Goal: Task Accomplishment & Management: Use online tool/utility

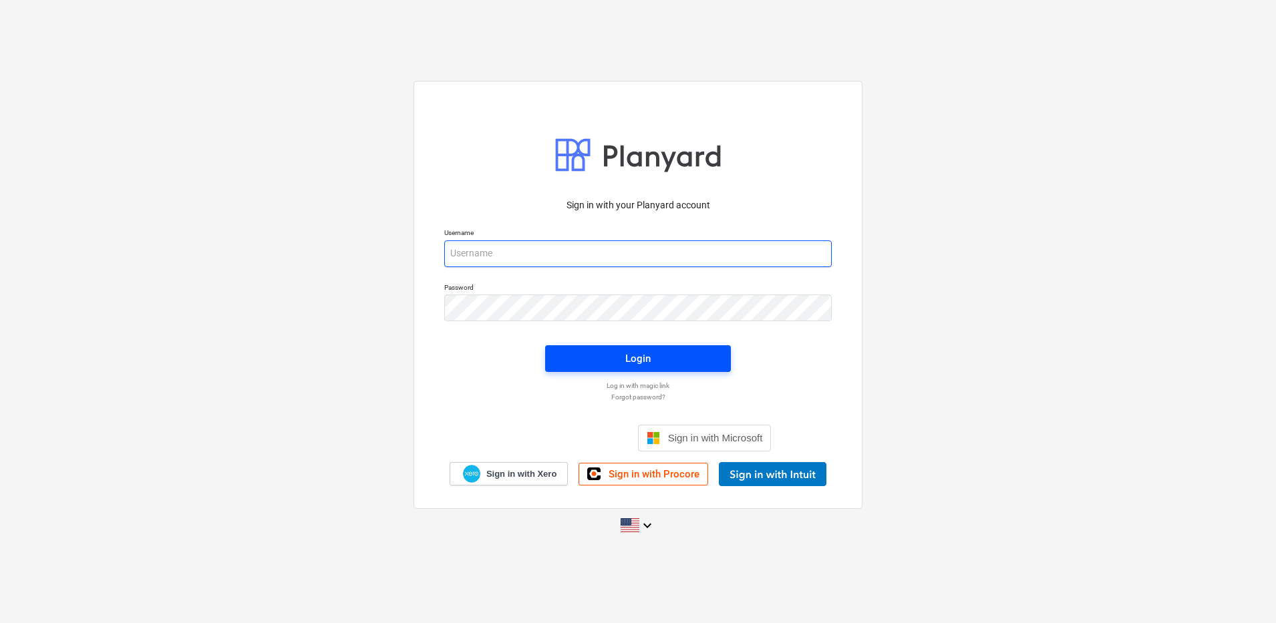
type input "[PERSON_NAME][EMAIL_ADDRESS][DOMAIN_NAME]"
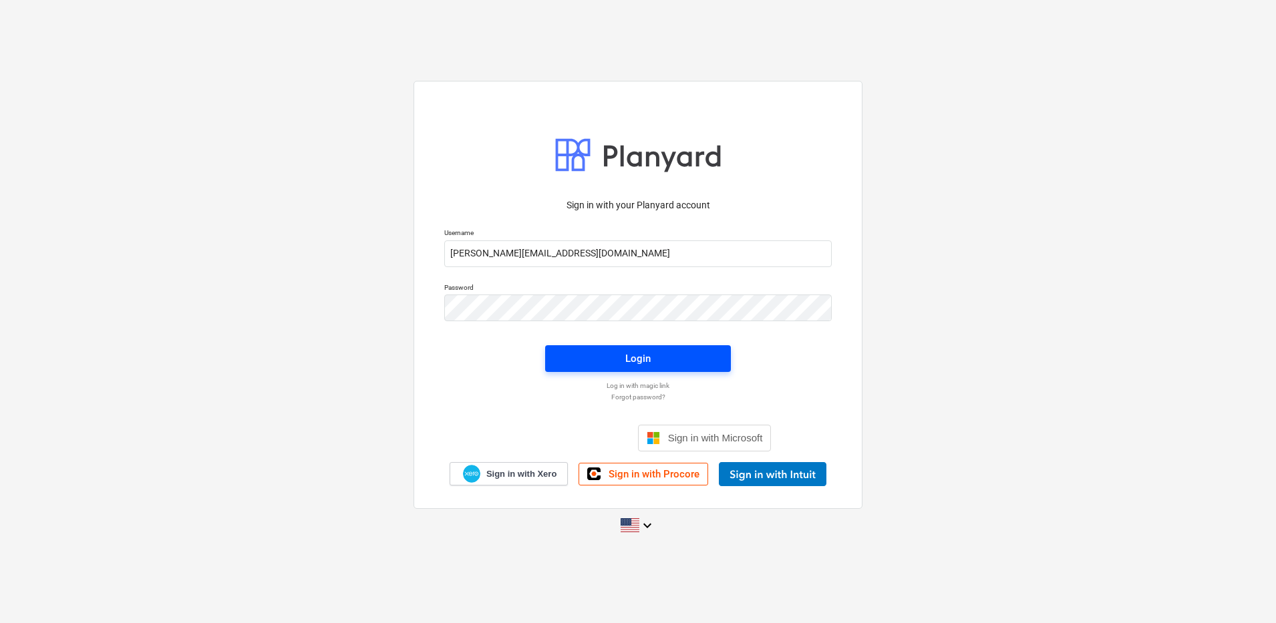
click at [622, 361] on span "Login" at bounding box center [638, 358] width 154 height 17
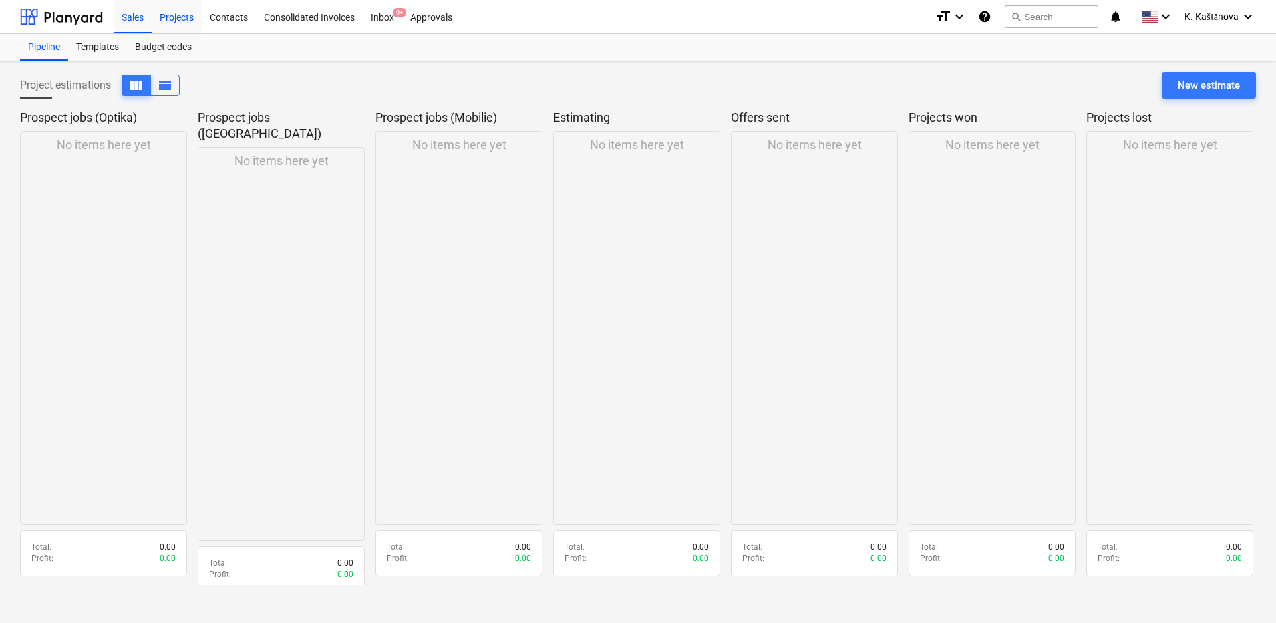
click at [182, 15] on div "Projects" at bounding box center [177, 16] width 50 height 34
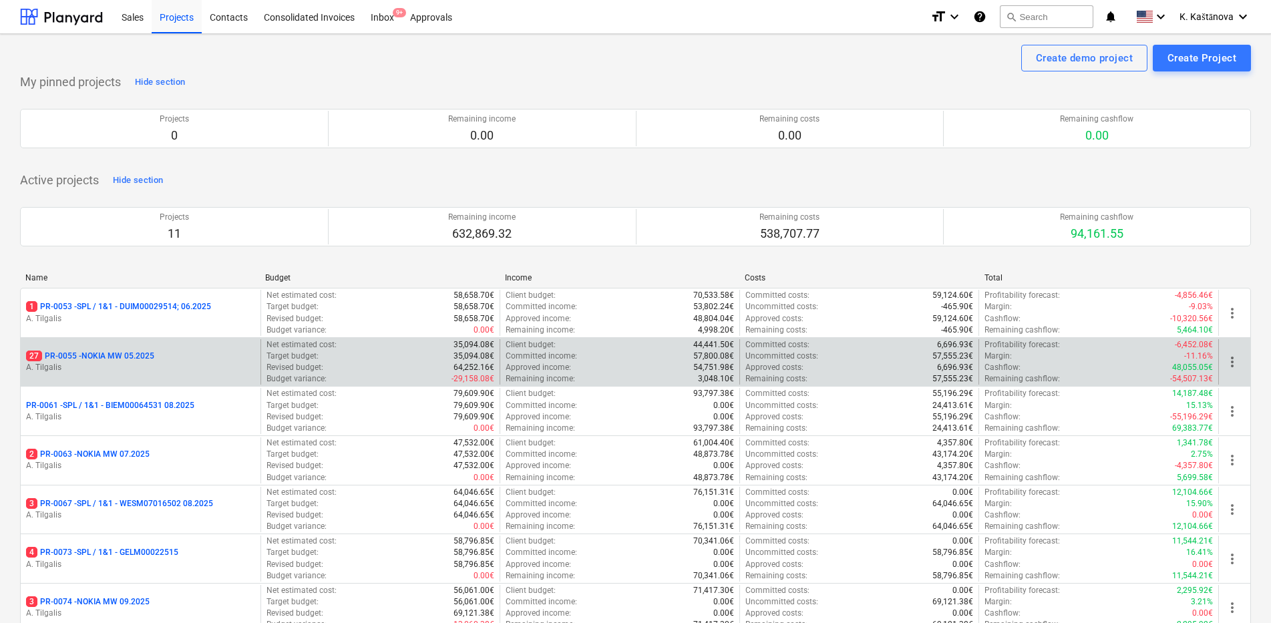
scroll to position [167, 0]
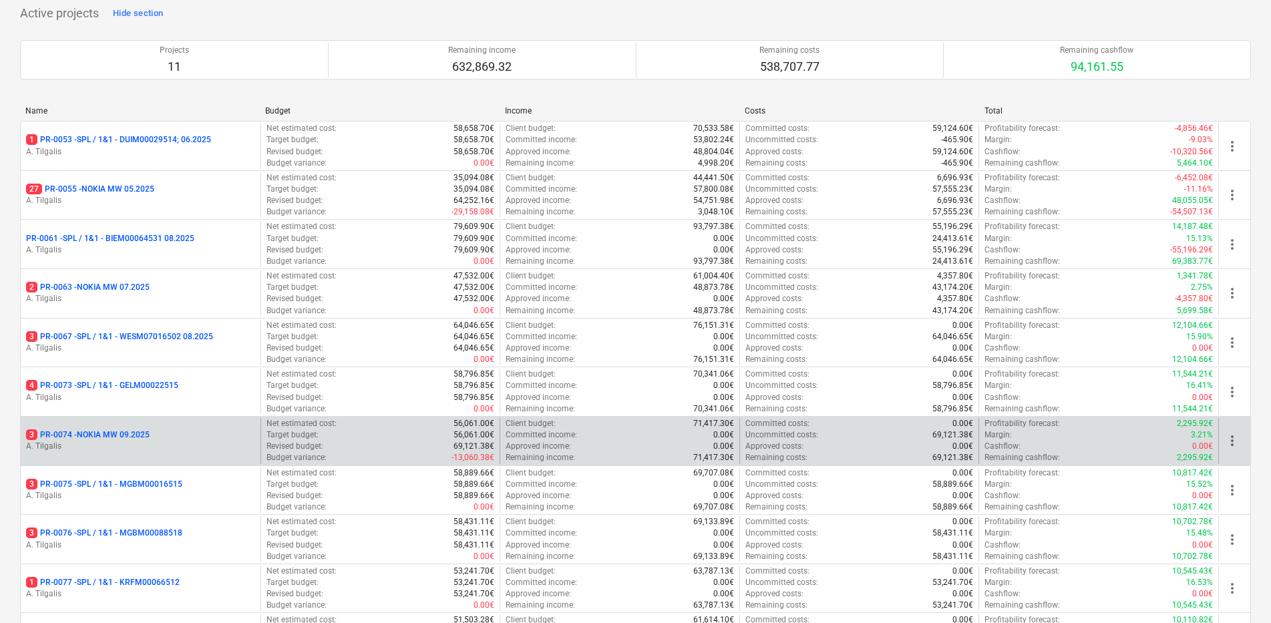
click at [168, 428] on div "3 PR-0074 - NOKIA MW 09.2025 A. Tilgalis" at bounding box center [141, 441] width 240 height 46
click at [130, 430] on p "3 PR-0074 - NOKIA MW 09.2025" at bounding box center [88, 435] width 124 height 11
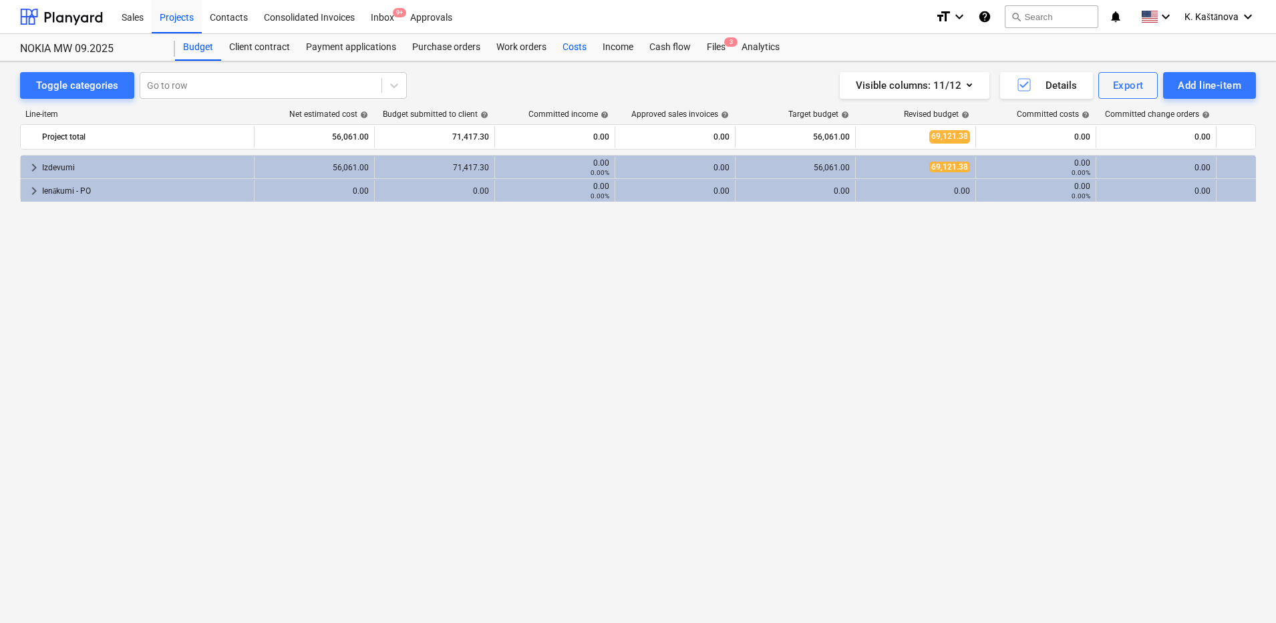
click at [581, 46] on div "Costs" at bounding box center [575, 47] width 40 height 27
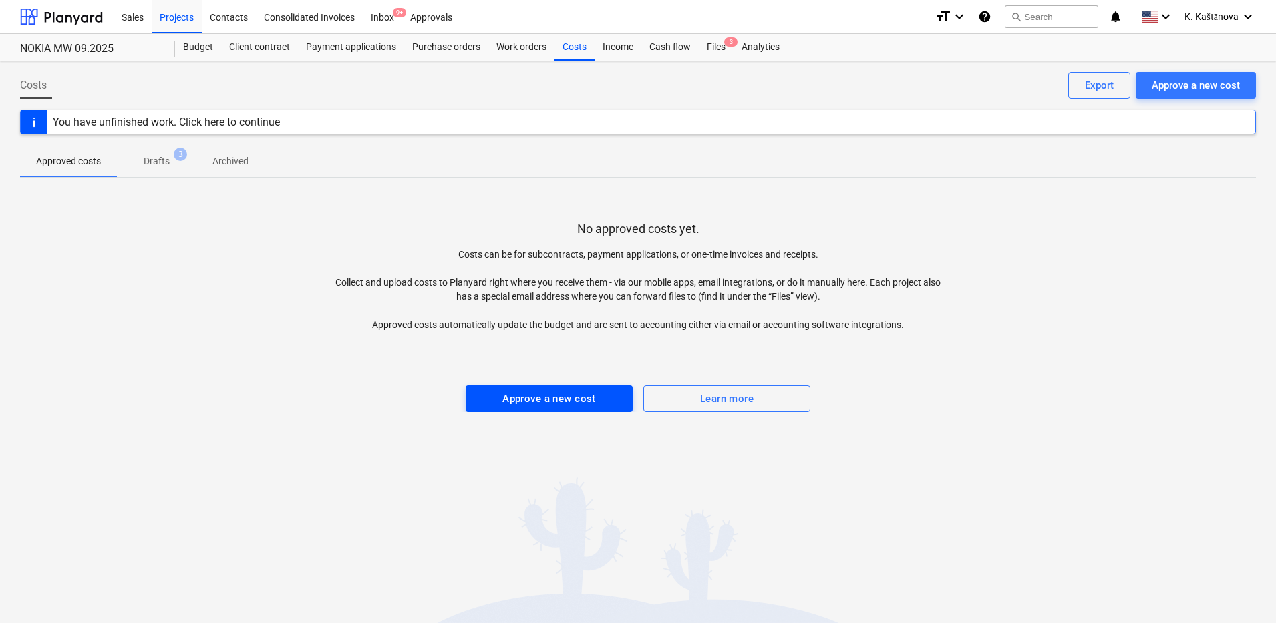
click at [544, 402] on div "Approve a new cost" at bounding box center [549, 398] width 94 height 17
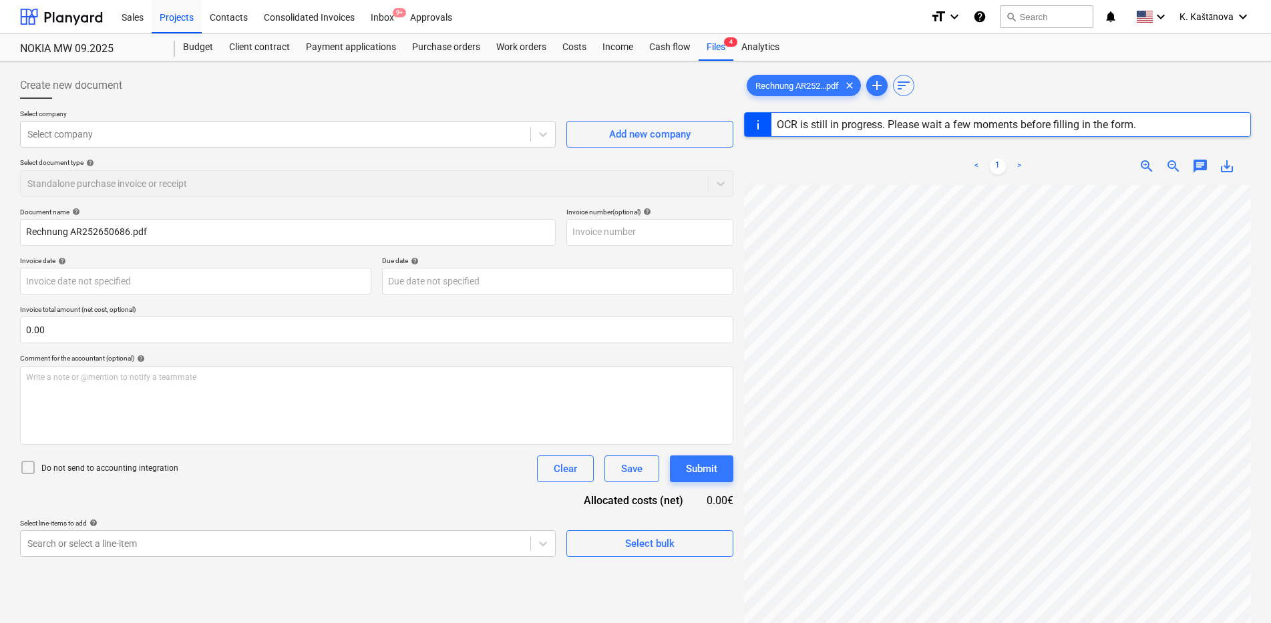
type input "AR252650686"
type input "[DATE]"
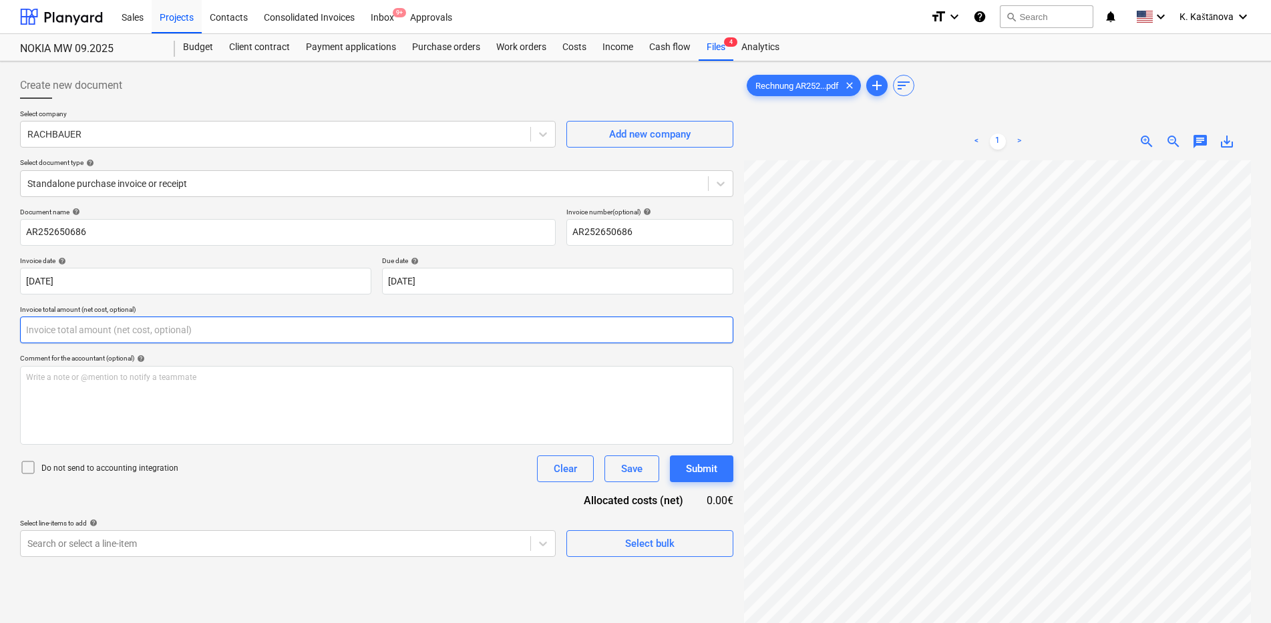
click at [180, 339] on input "text" at bounding box center [377, 330] width 714 height 27
type input "0.00"
click at [1172, 142] on span "zoom_out" at bounding box center [1174, 142] width 16 height 16
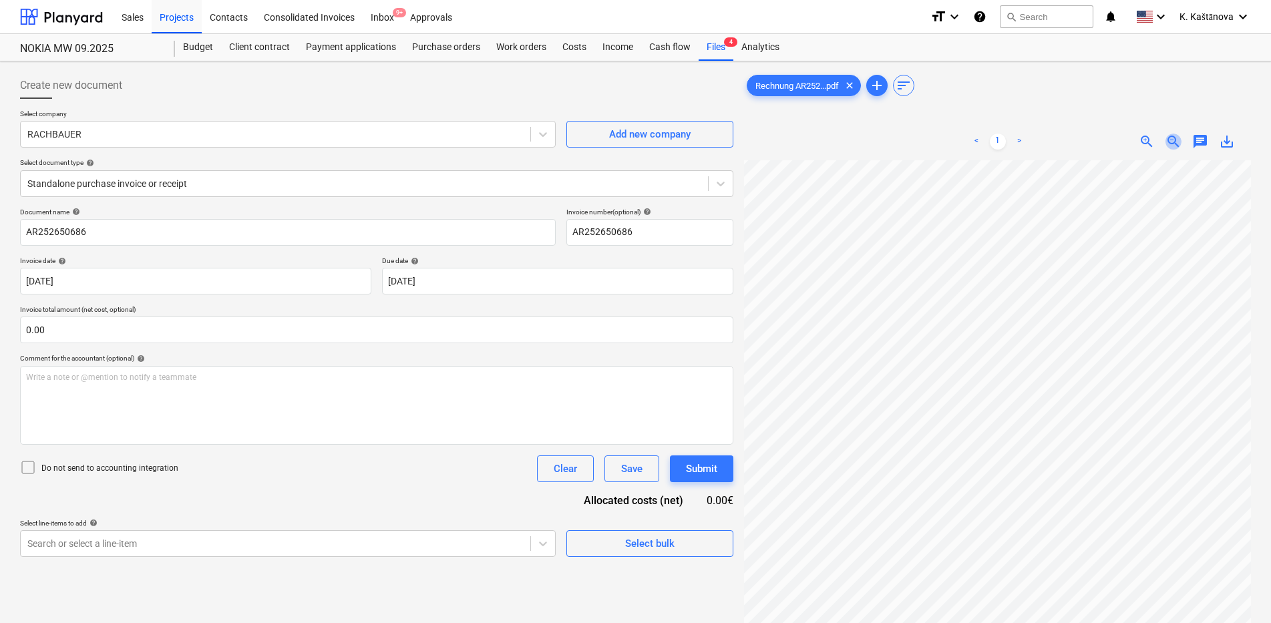
click at [1172, 142] on span "zoom_out" at bounding box center [1174, 142] width 16 height 16
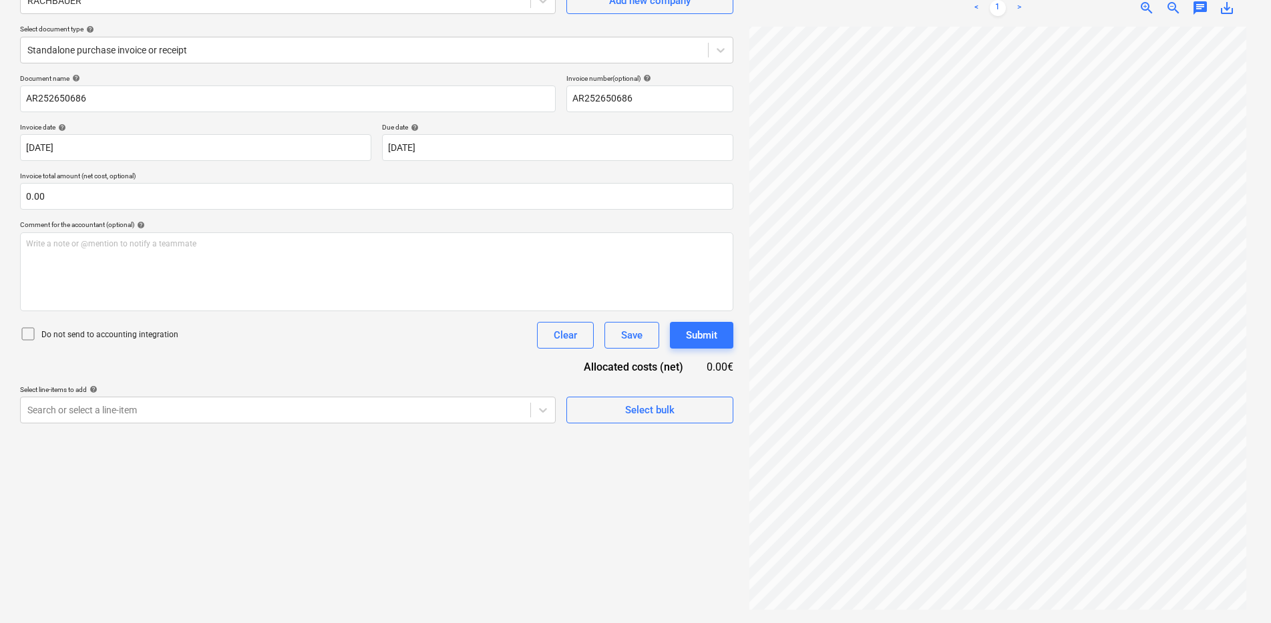
scroll to position [0, 0]
click at [1025, 11] on link ">" at bounding box center [1019, 8] width 16 height 16
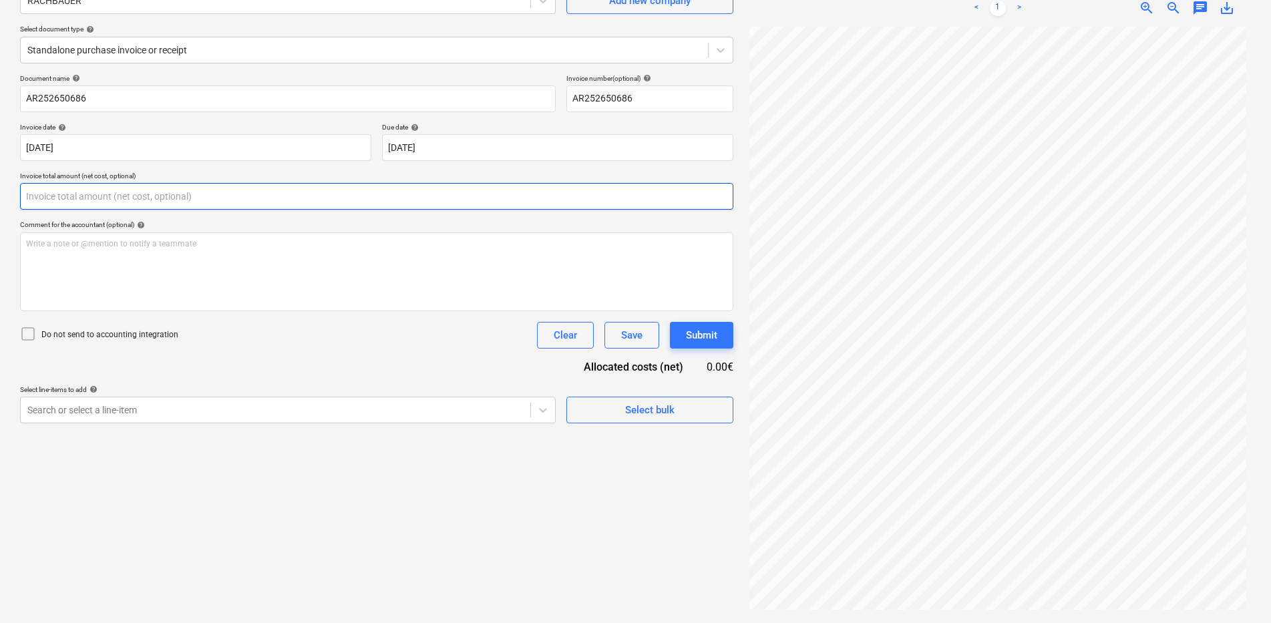
click at [494, 199] on input "text" at bounding box center [377, 196] width 714 height 27
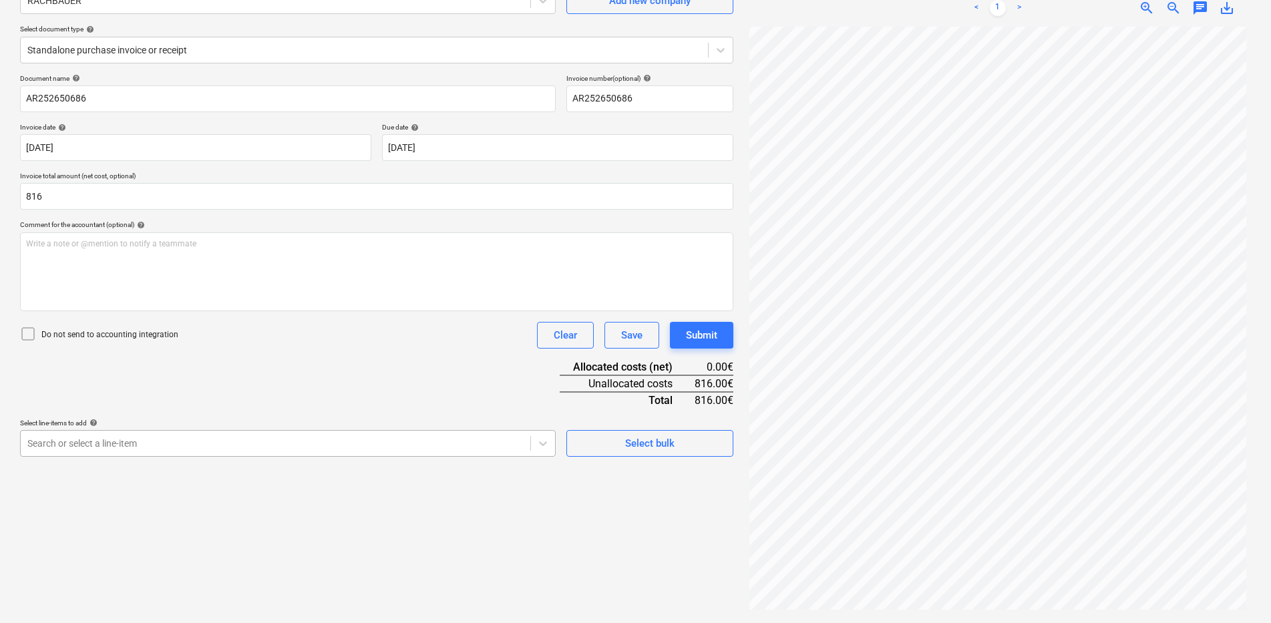
type input "816.00"
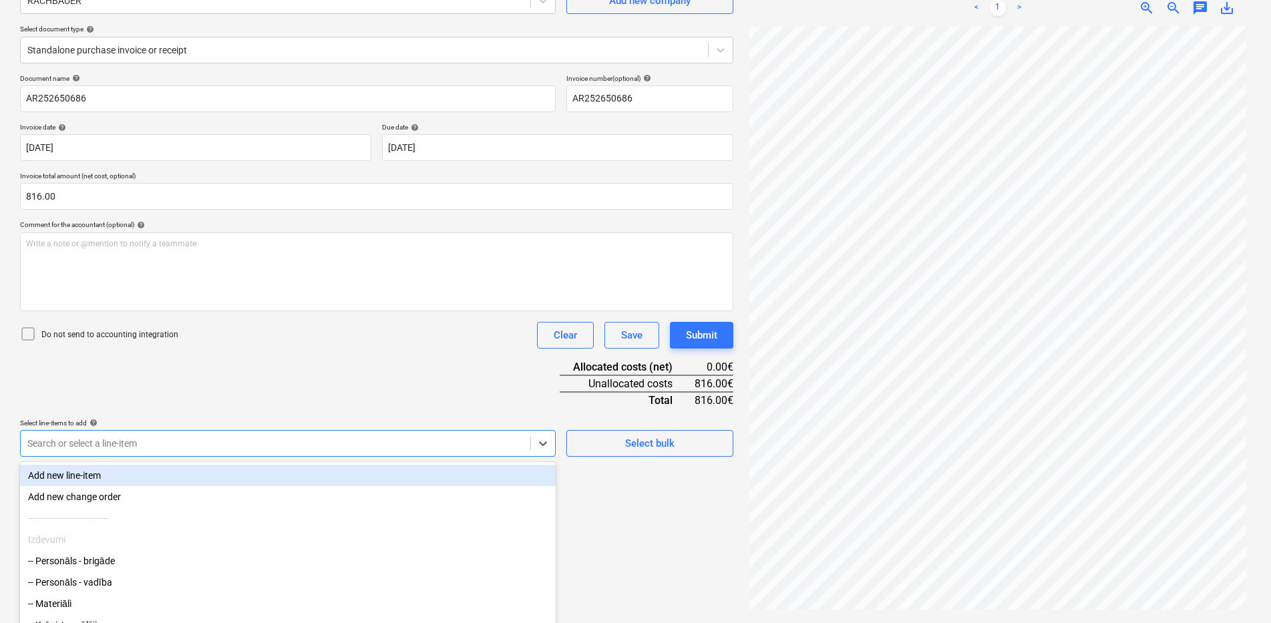
click at [285, 443] on body "Sales Projects Contacts Consolidated Invoices Inbox 9+ Approvals format_size ke…" at bounding box center [635, 177] width 1271 height 623
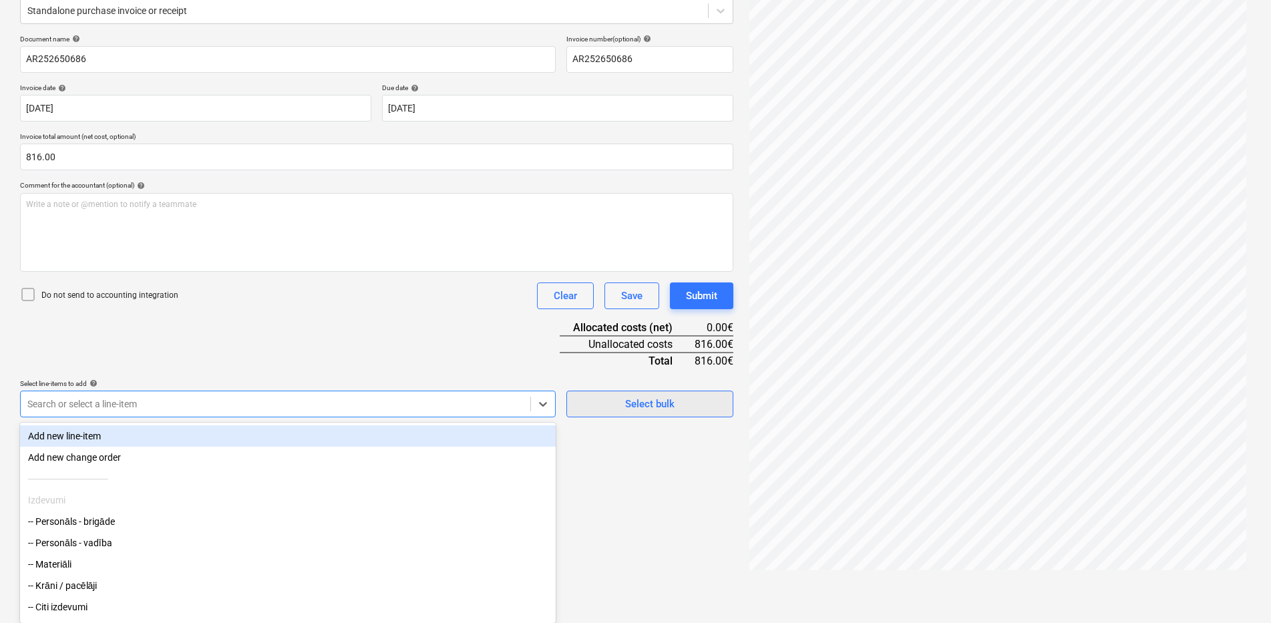
scroll to position [134, 0]
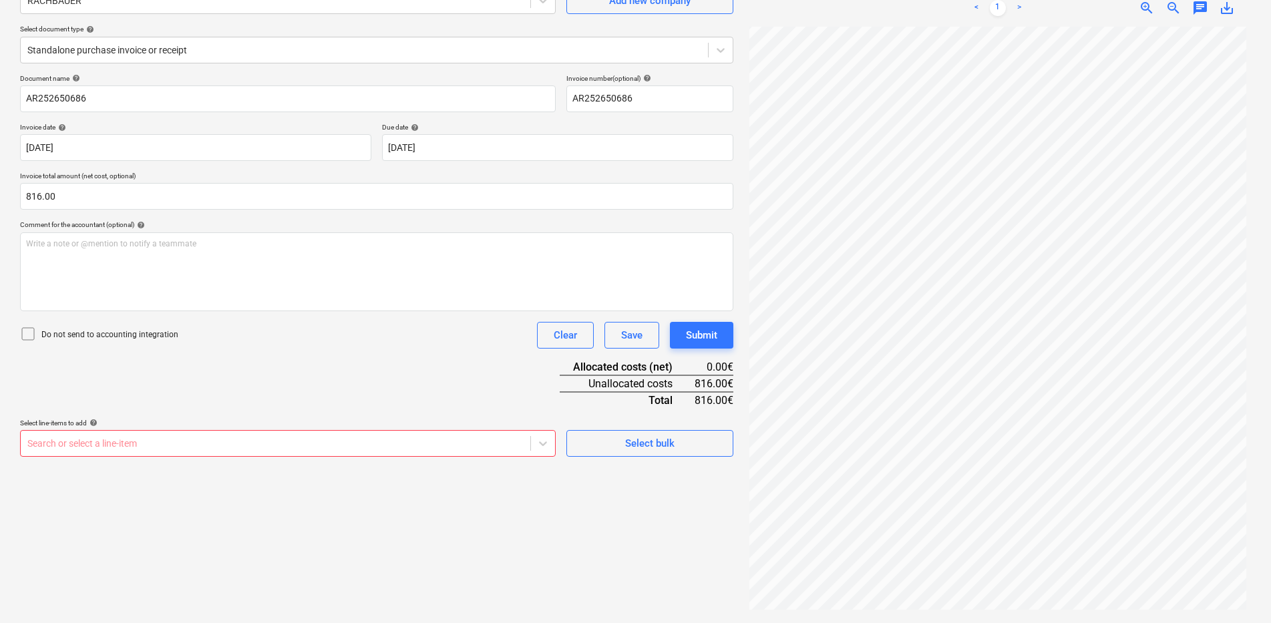
click at [287, 445] on body "Sales Projects Contacts Consolidated Invoices Inbox 9+ Approvals format_size ke…" at bounding box center [635, 177] width 1271 height 623
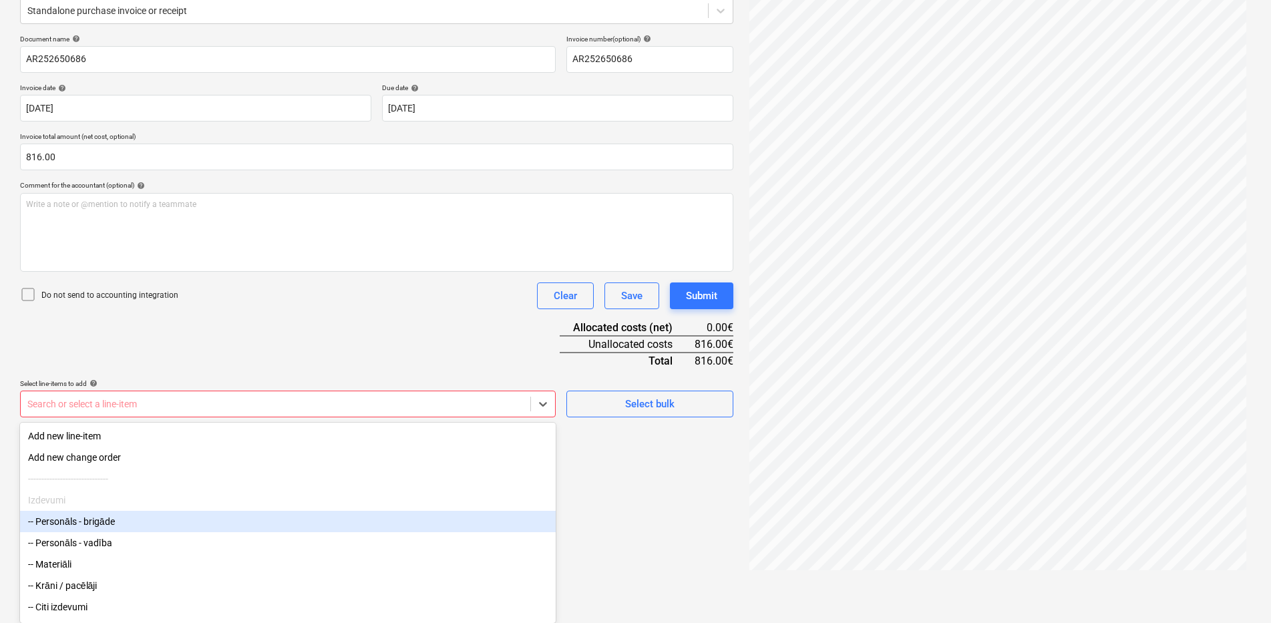
scroll to position [69, 0]
click at [104, 528] on div "-- Krāni / pacēlāji" at bounding box center [288, 524] width 536 height 21
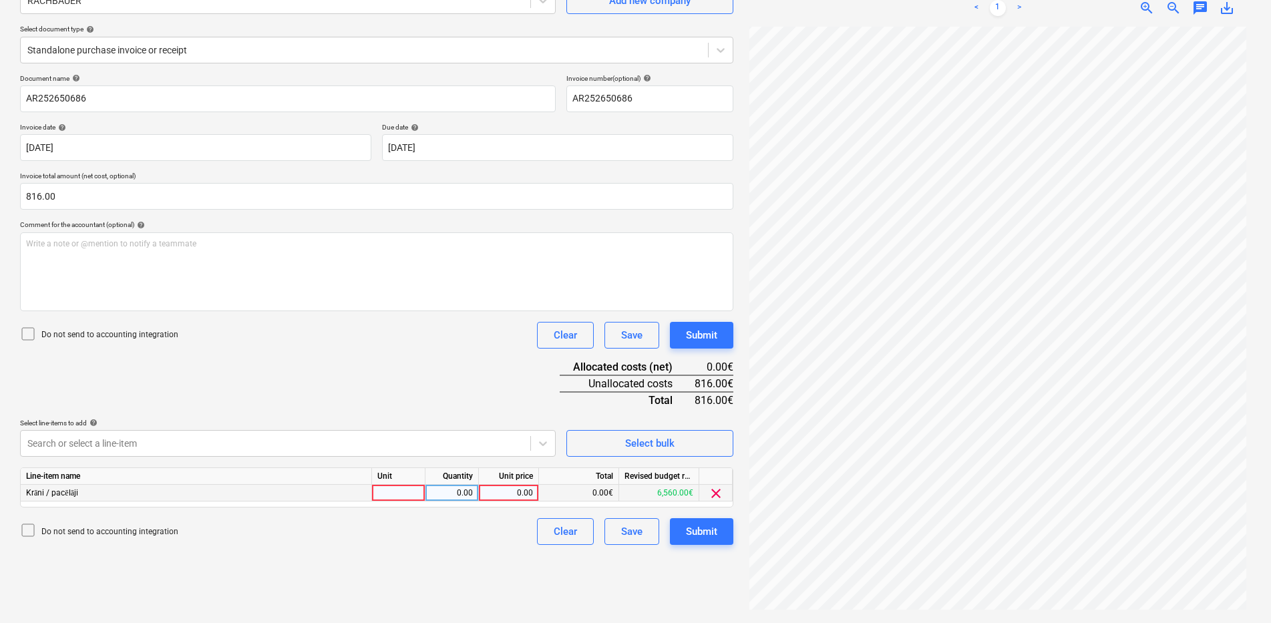
scroll to position [134, 0]
click at [589, 446] on div "Document name help AR252650686 Invoice number (optional) help AR252650686 Invoi…" at bounding box center [377, 309] width 714 height 471
click at [391, 504] on div "Line-item name Unit Quantity Unit price Total Revised budget remaining Krāni / …" at bounding box center [377, 488] width 714 height 40
click at [398, 490] on div at bounding box center [398, 493] width 53 height 17
type input "Objekts"
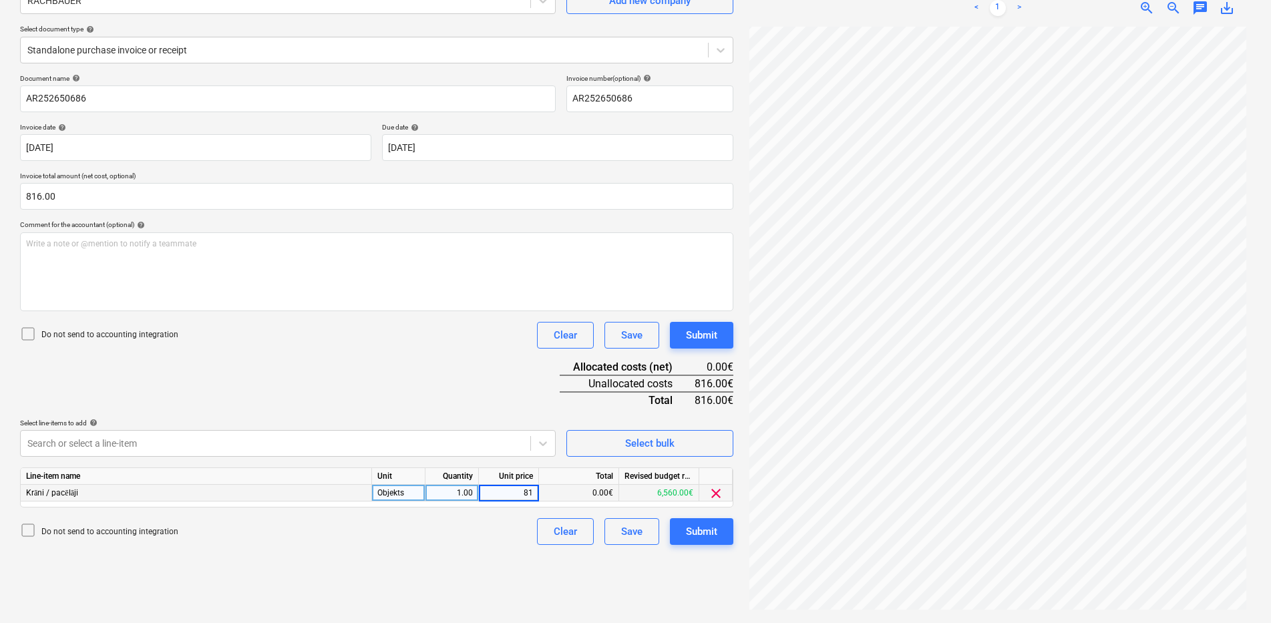
type input "816"
click at [623, 535] on div "Save" at bounding box center [631, 531] width 21 height 17
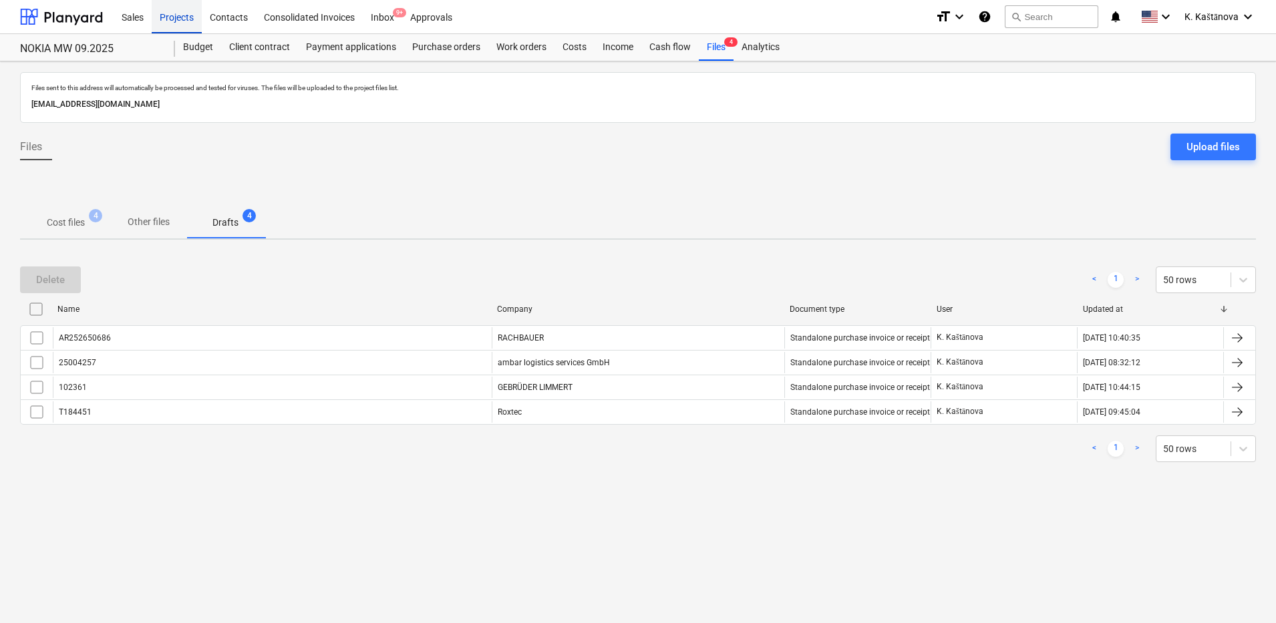
click at [191, 22] on div "Projects" at bounding box center [177, 16] width 50 height 34
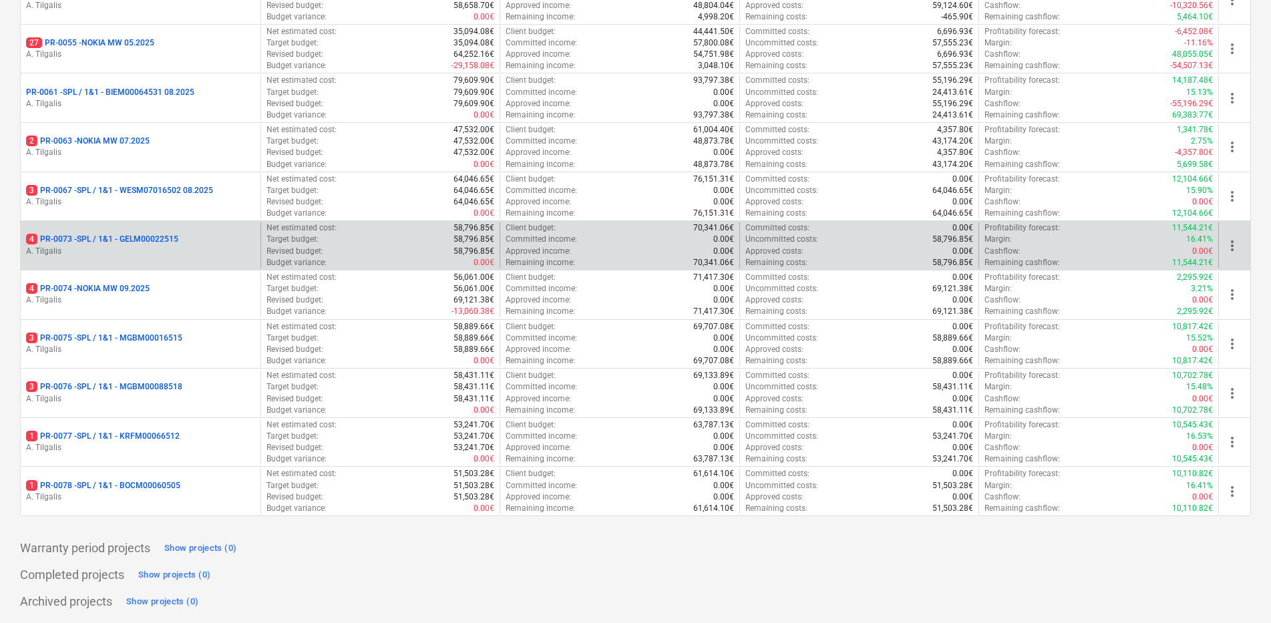
scroll to position [230, 0]
